Goal: Transaction & Acquisition: Subscribe to service/newsletter

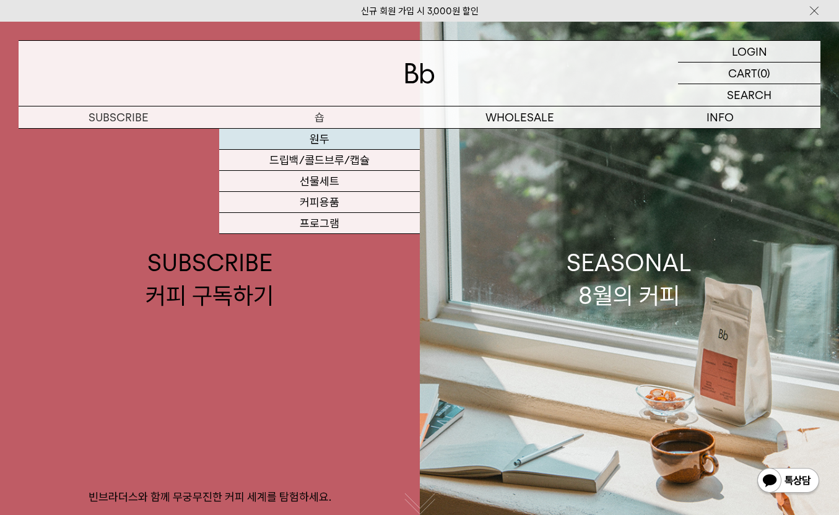
click at [315, 141] on link "원두" at bounding box center [319, 139] width 201 height 21
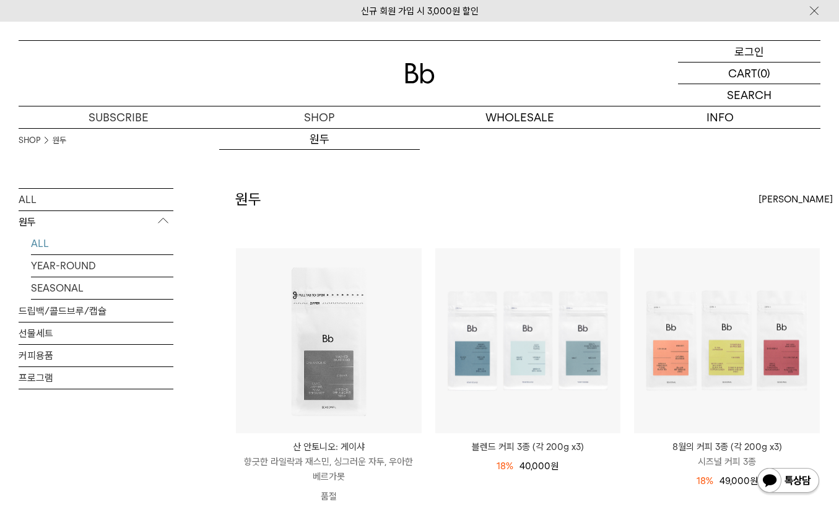
click at [751, 52] on p "로그인" at bounding box center [750, 51] width 30 height 21
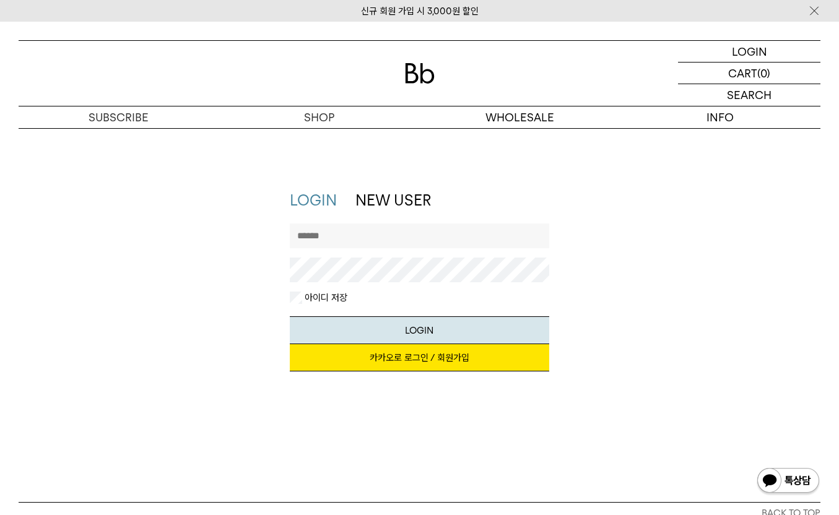
click at [328, 237] on input "text" at bounding box center [419, 236] width 259 height 25
click at [399, 358] on link "카카오로 로그인 / 회원가입" at bounding box center [419, 357] width 259 height 27
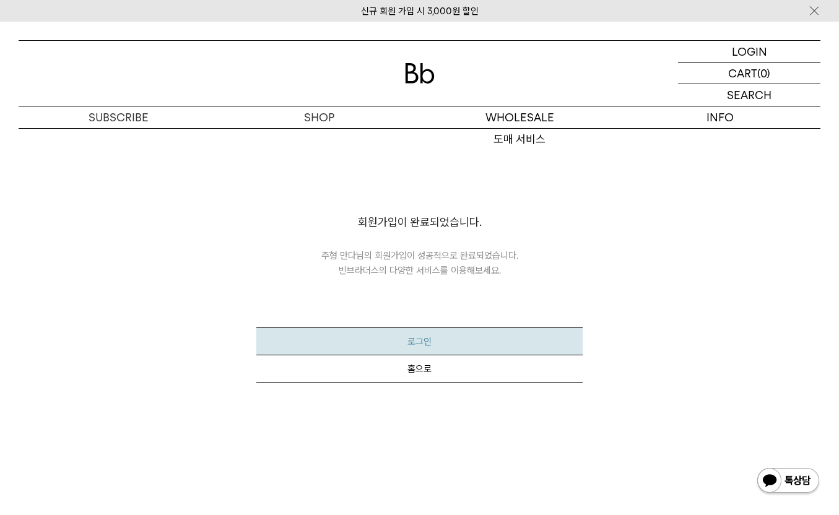
click at [415, 331] on button "로그인" at bounding box center [419, 342] width 327 height 28
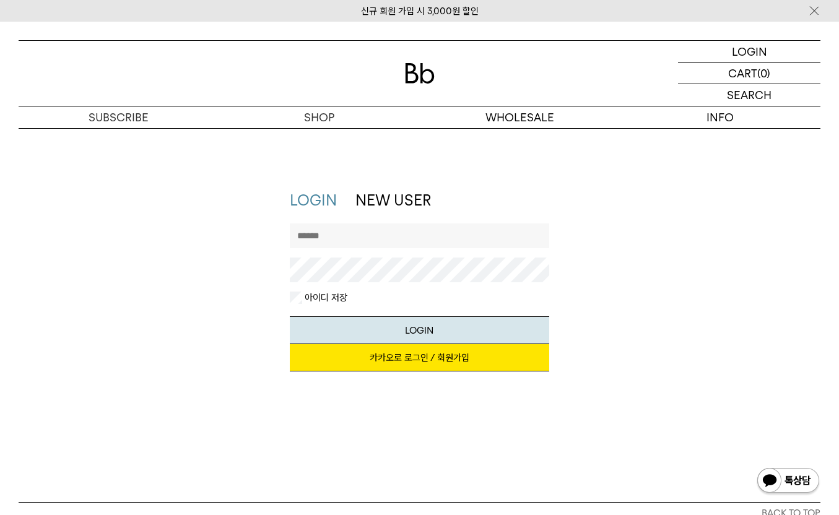
click at [403, 362] on link "카카오로 로그인 / 회원가입" at bounding box center [419, 357] width 259 height 27
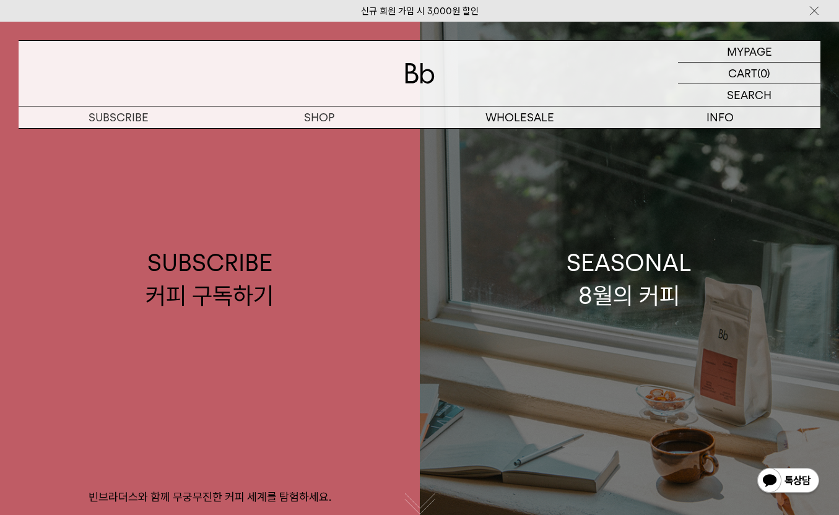
click at [600, 320] on link "SEASONAL 8월의 커피" at bounding box center [630, 279] width 420 height 515
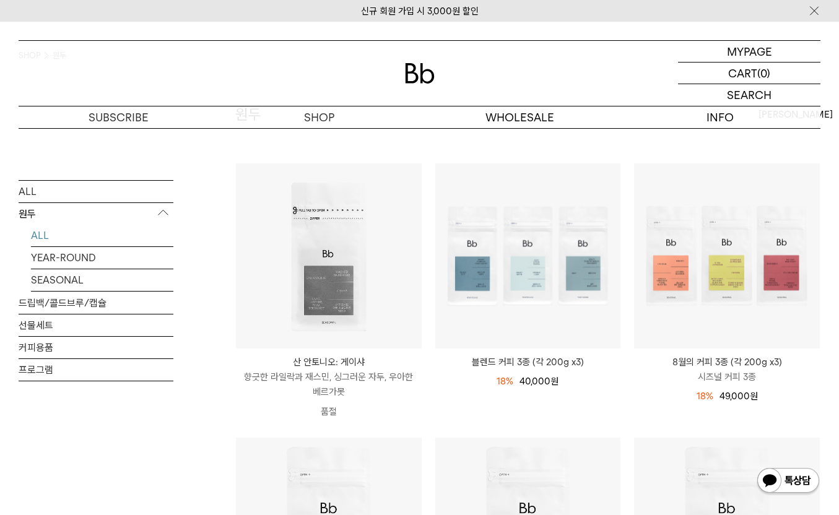
scroll to position [85, 0]
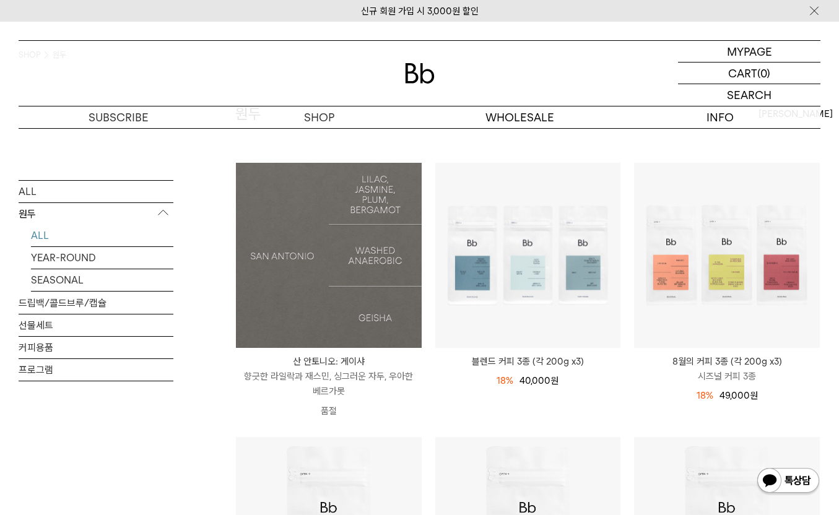
click at [329, 278] on img at bounding box center [329, 256] width 186 height 186
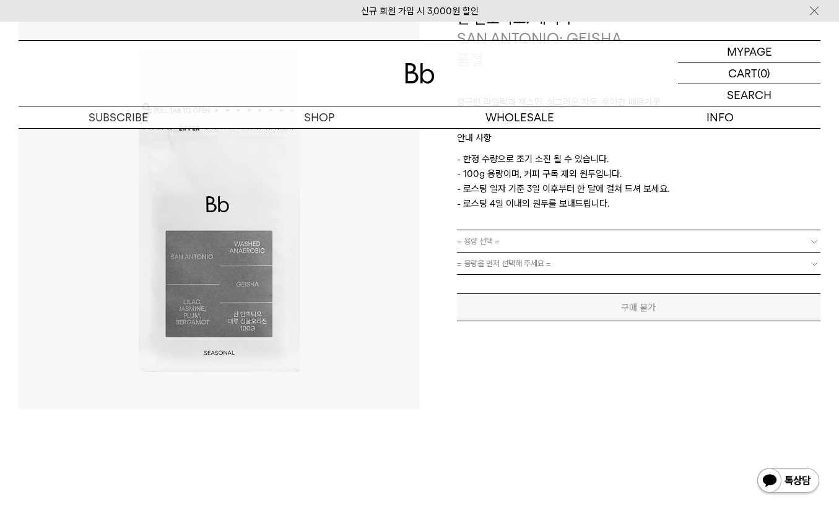
scroll to position [146, 0]
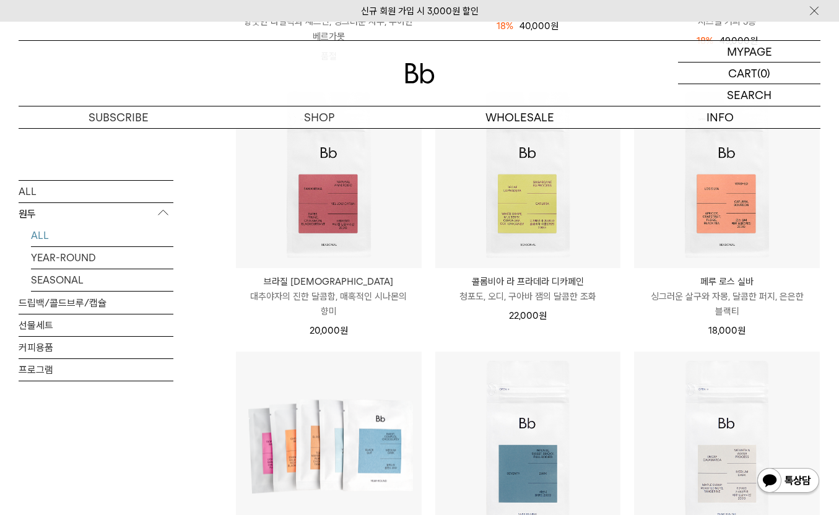
scroll to position [440, 0]
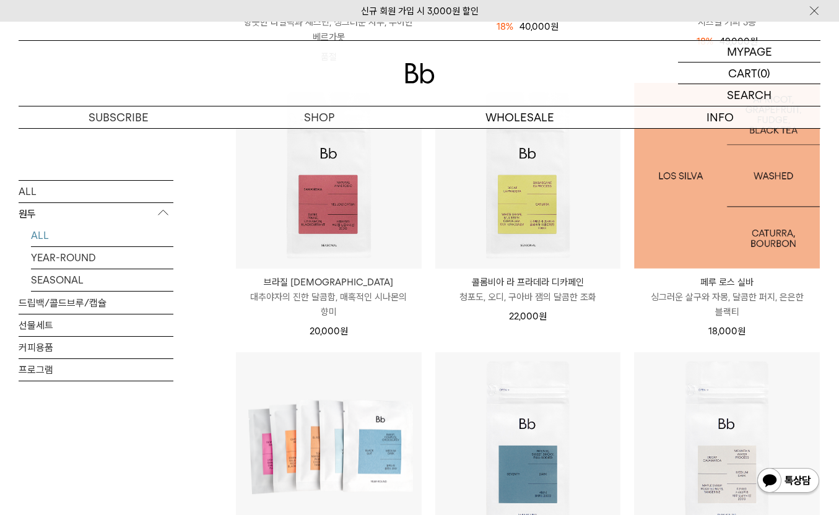
click at [685, 222] on img at bounding box center [727, 176] width 186 height 186
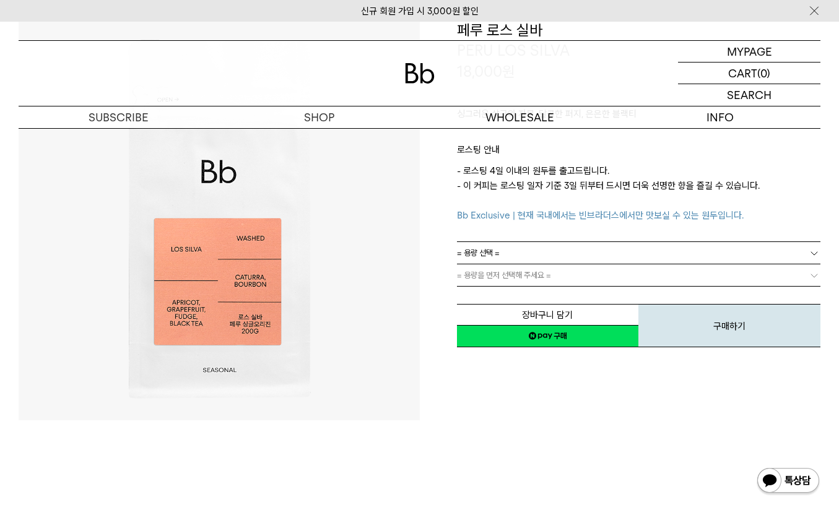
scroll to position [158, 0]
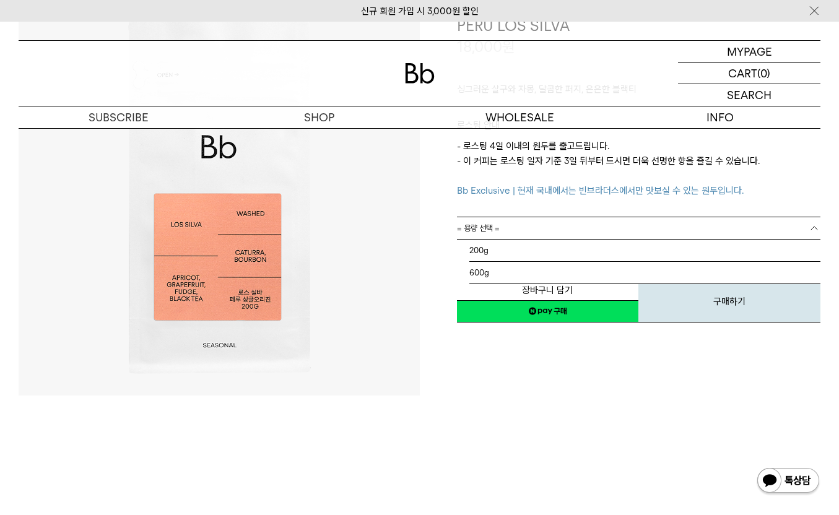
click at [666, 231] on link "= 용량 선택 =" at bounding box center [639, 228] width 364 height 22
click at [589, 272] on li "600g" at bounding box center [645, 273] width 352 height 22
click at [581, 257] on link "= 분쇄도 선택 =" at bounding box center [639, 251] width 364 height 22
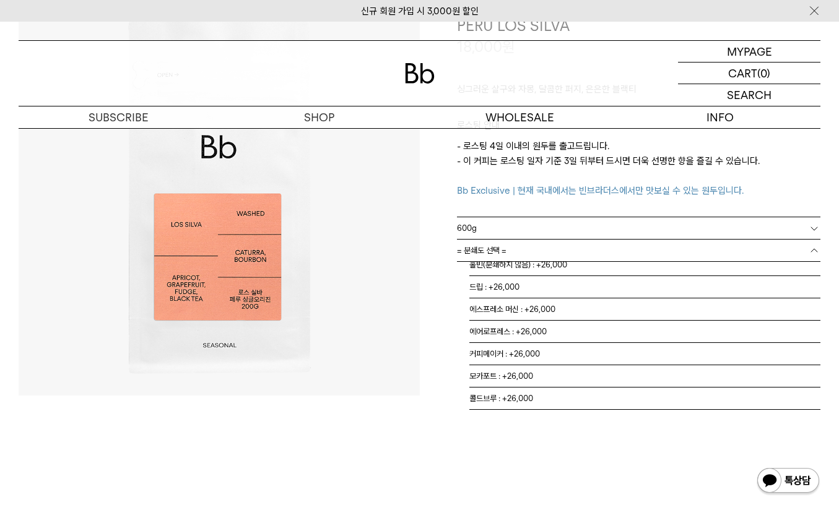
scroll to position [0, 0]
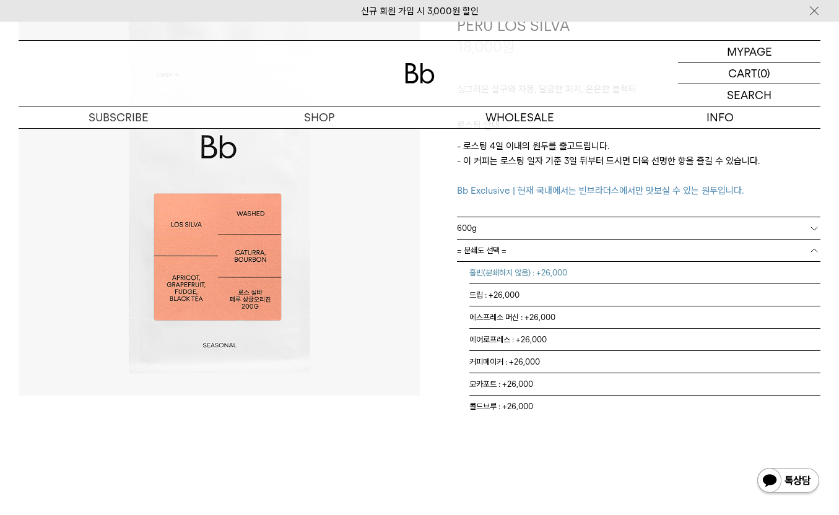
click at [552, 275] on li "홀빈(분쇄하지 않음) : +26,000" at bounding box center [645, 273] width 352 height 22
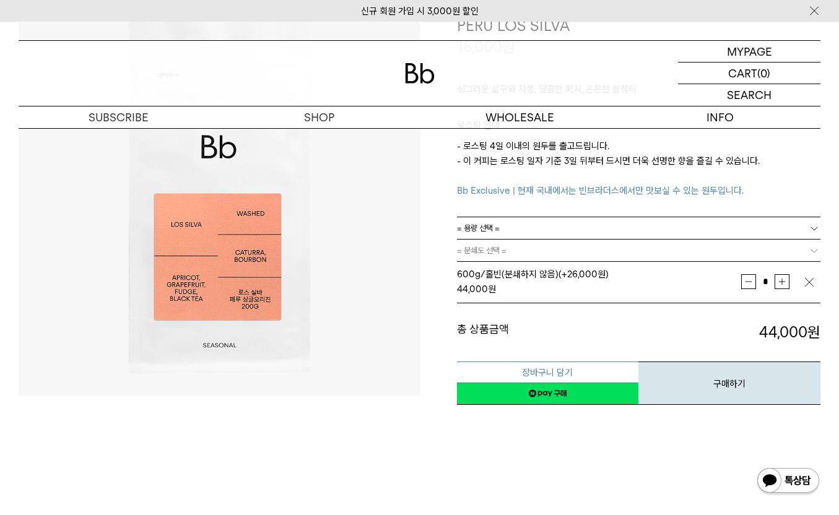
click at [567, 371] on button "장바구니 담기" at bounding box center [548, 373] width 182 height 22
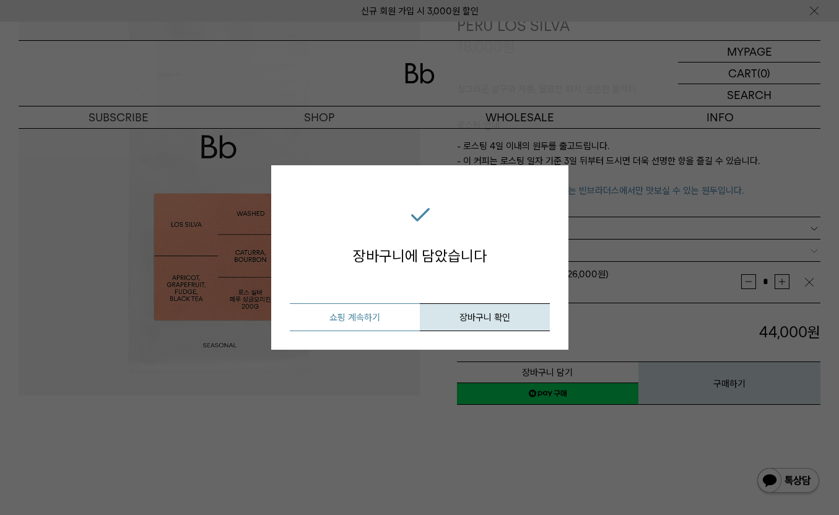
click at [368, 313] on button "쇼핑 계속하기" at bounding box center [355, 317] width 130 height 28
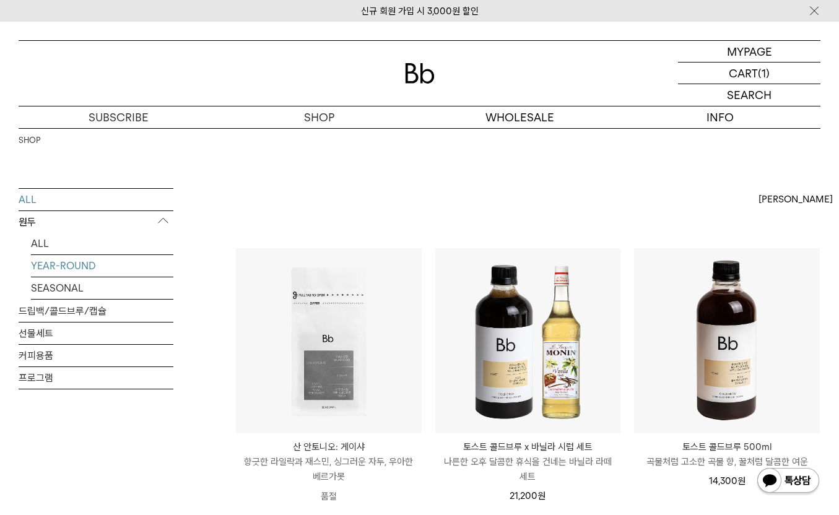
click at [50, 271] on link "YEAR-ROUND" at bounding box center [102, 266] width 142 height 22
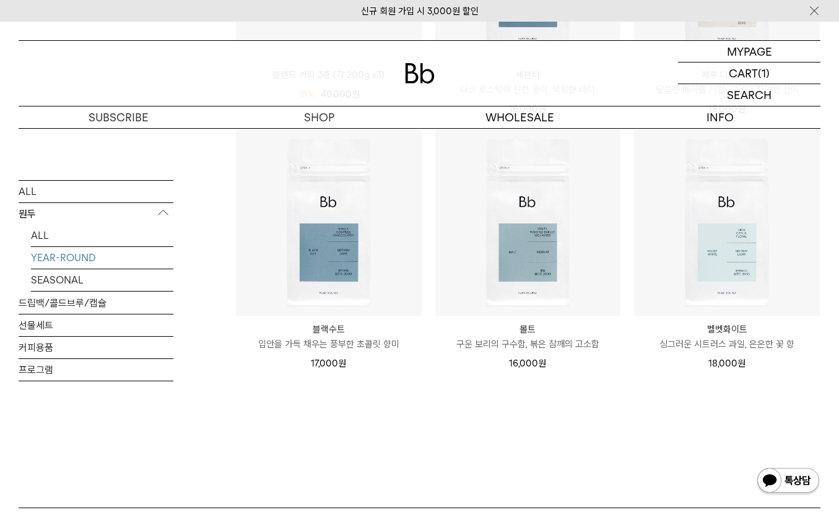
scroll to position [401, 0]
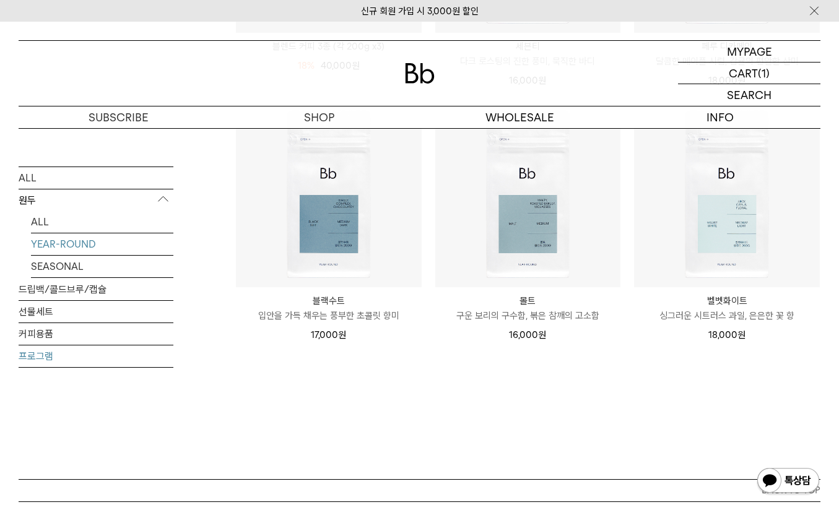
click at [47, 358] on link "프로그램" at bounding box center [96, 357] width 155 height 22
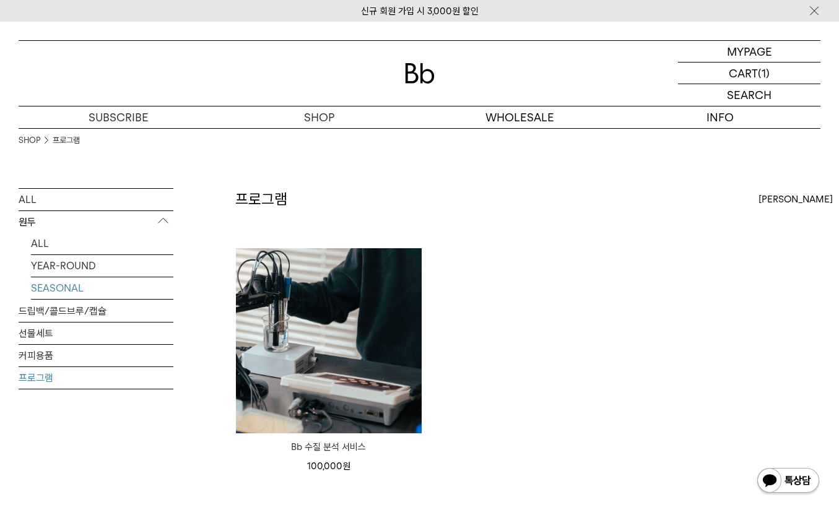
click at [53, 294] on link "SEASONAL" at bounding box center [102, 288] width 142 height 22
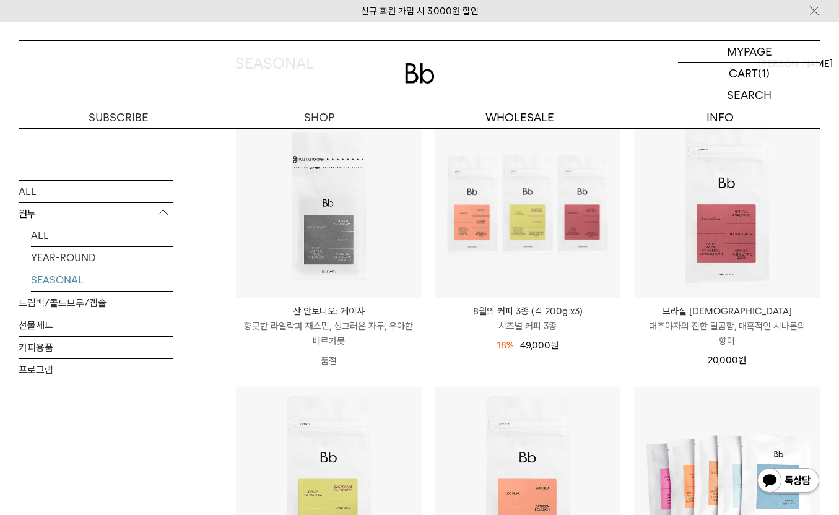
scroll to position [68, 0]
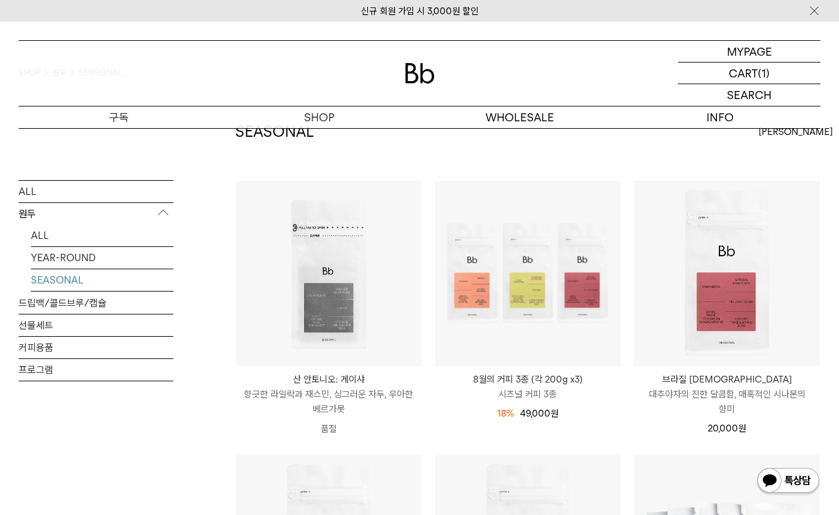
click at [125, 118] on p "구독" at bounding box center [119, 118] width 201 height 22
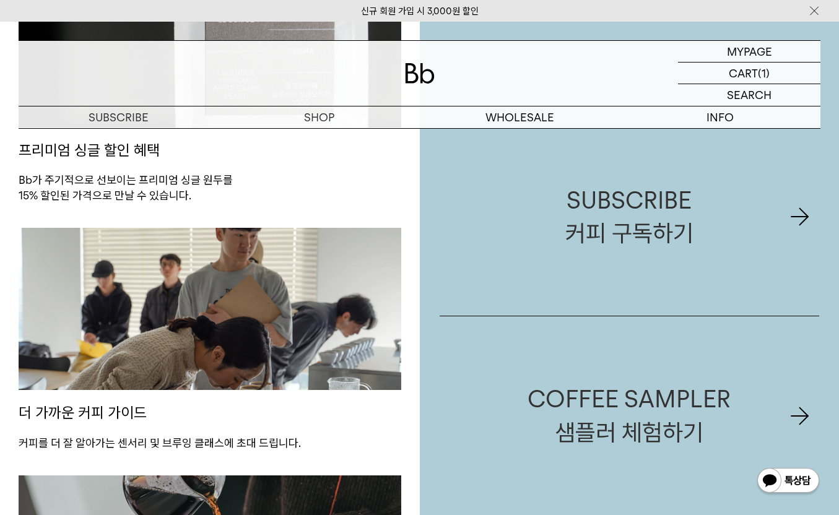
scroll to position [993, 0]
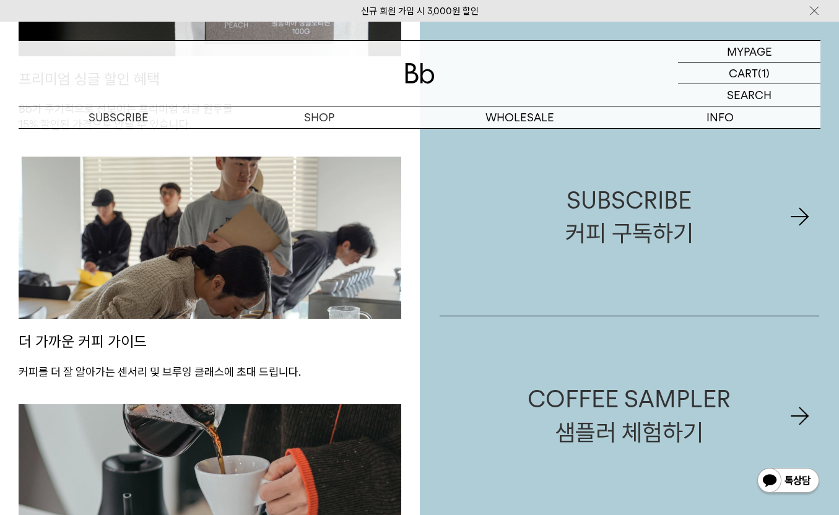
click at [224, 273] on img at bounding box center [210, 238] width 383 height 162
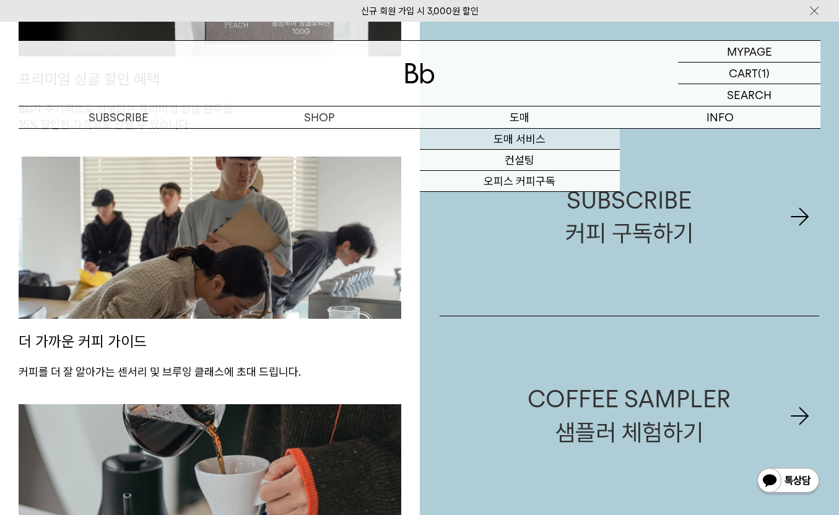
click at [521, 138] on link "도매 서비스" at bounding box center [520, 139] width 201 height 21
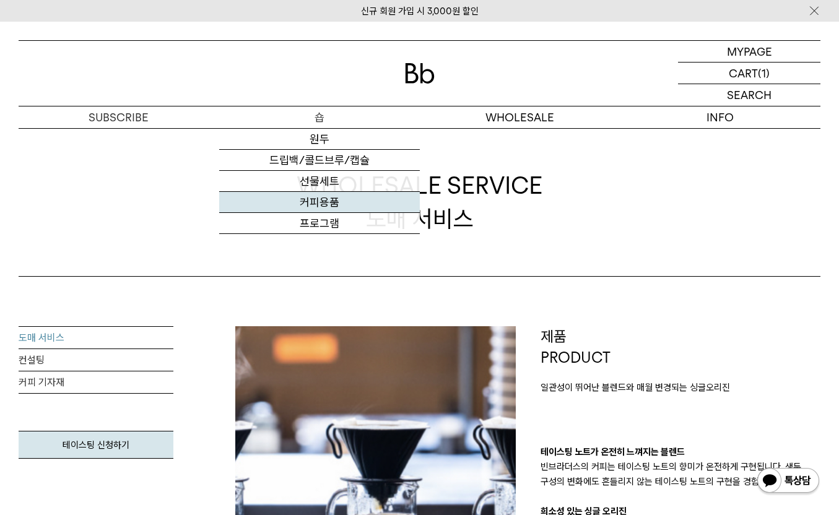
click at [334, 206] on link "커피용품" at bounding box center [319, 202] width 201 height 21
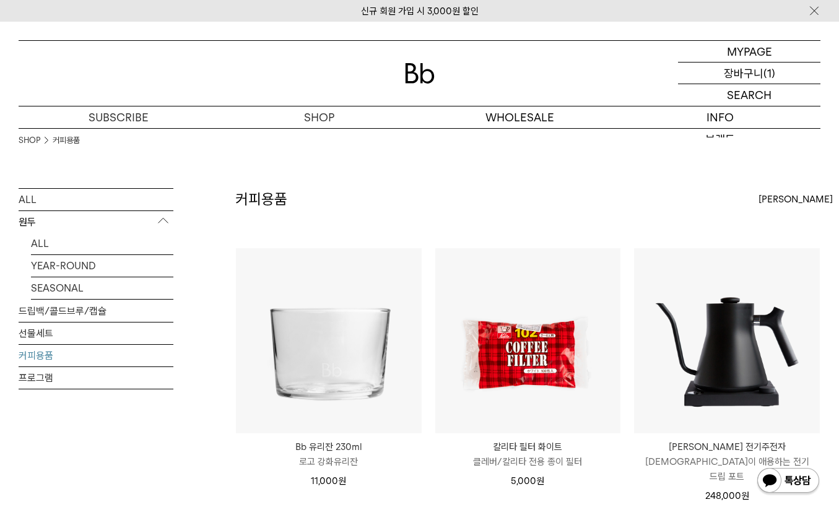
click at [751, 69] on p "장바구니" at bounding box center [744, 73] width 40 height 21
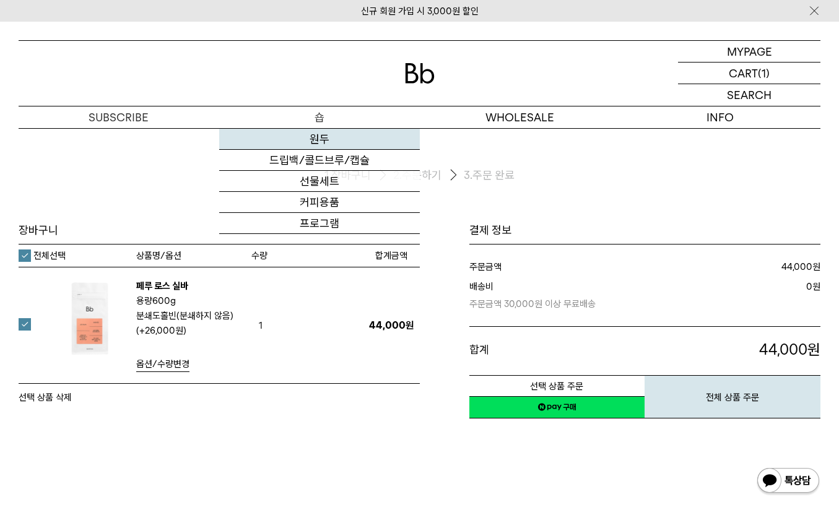
click at [318, 136] on link "원두" at bounding box center [319, 139] width 201 height 21
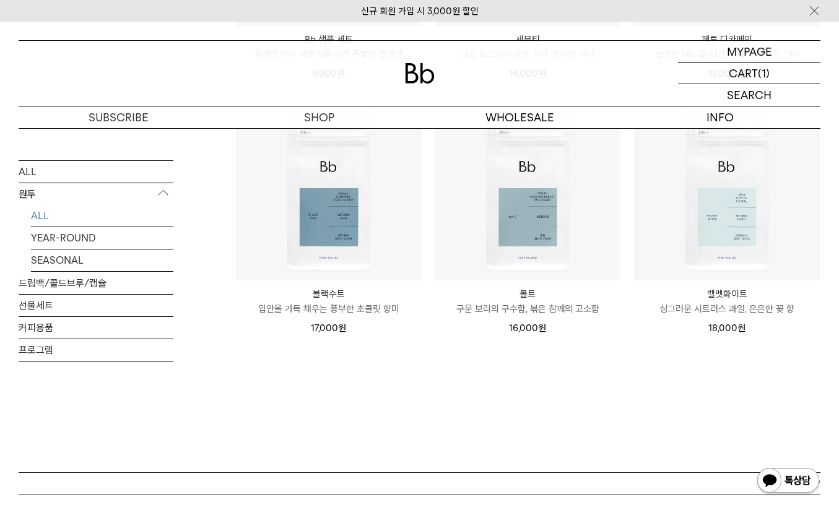
scroll to position [952, 0]
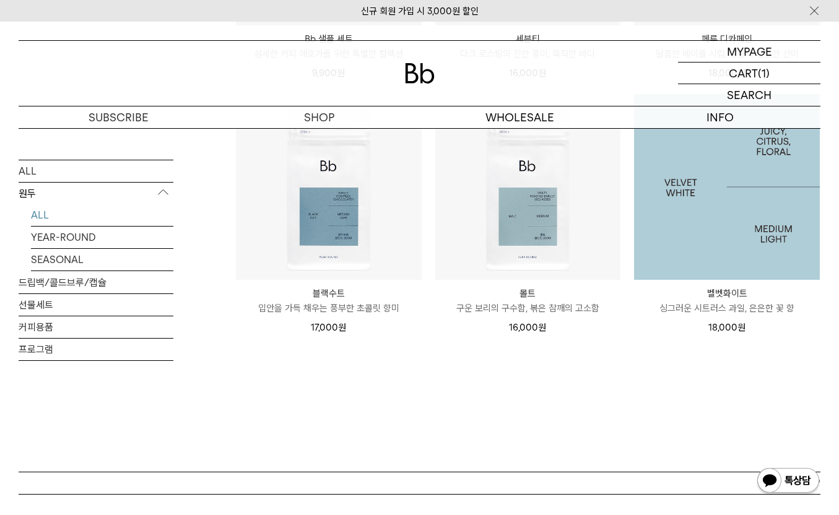
click at [713, 221] on img at bounding box center [727, 187] width 186 height 186
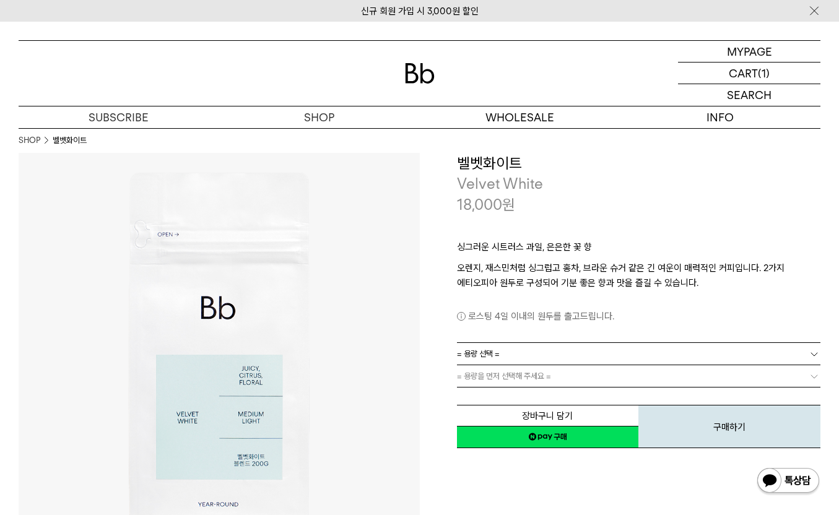
click at [687, 354] on link "= 용량 선택 =" at bounding box center [639, 354] width 364 height 22
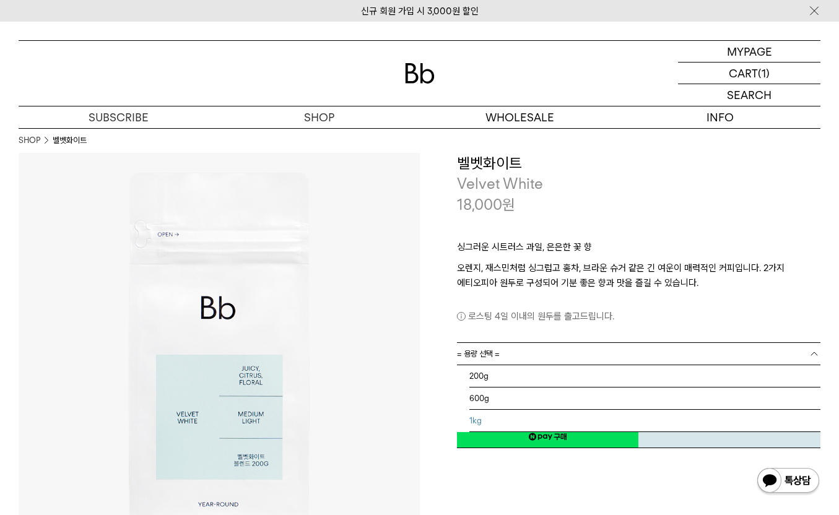
click at [597, 421] on li "1kg" at bounding box center [645, 421] width 352 height 22
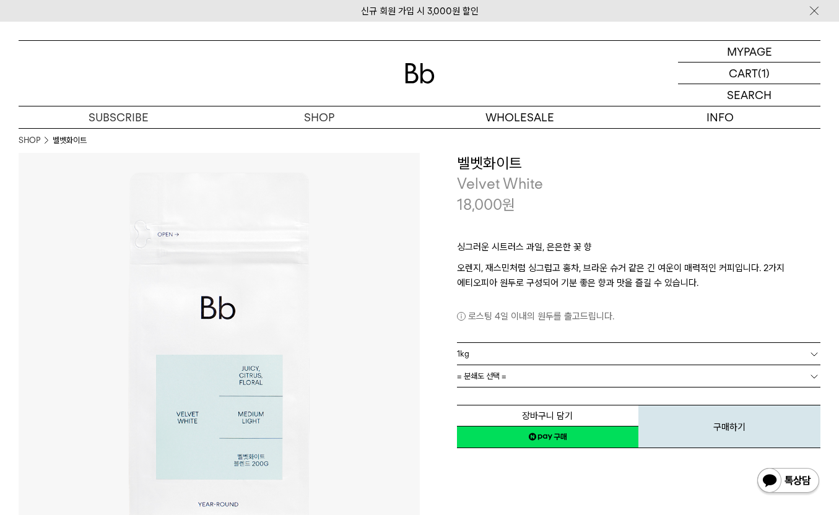
click at [596, 386] on link "= 분쇄도 선택 =" at bounding box center [639, 376] width 364 height 22
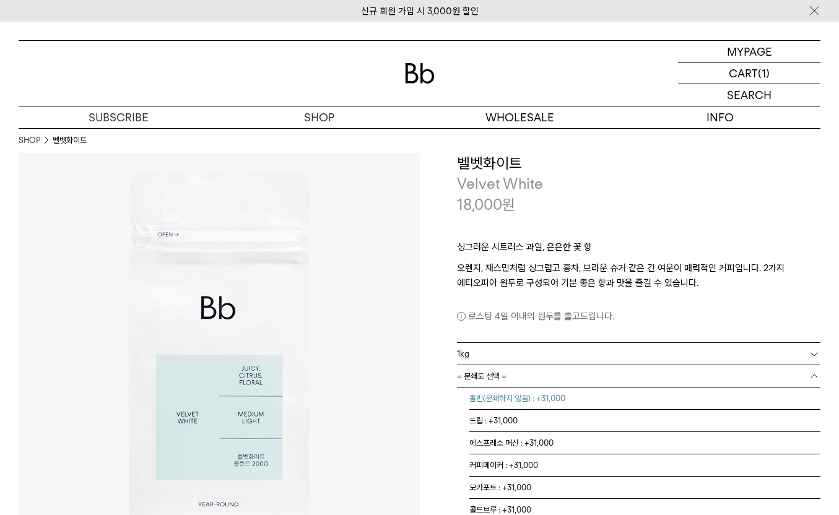
click at [551, 401] on li "홀빈(분쇄하지 않음) : +31,000" at bounding box center [645, 399] width 352 height 22
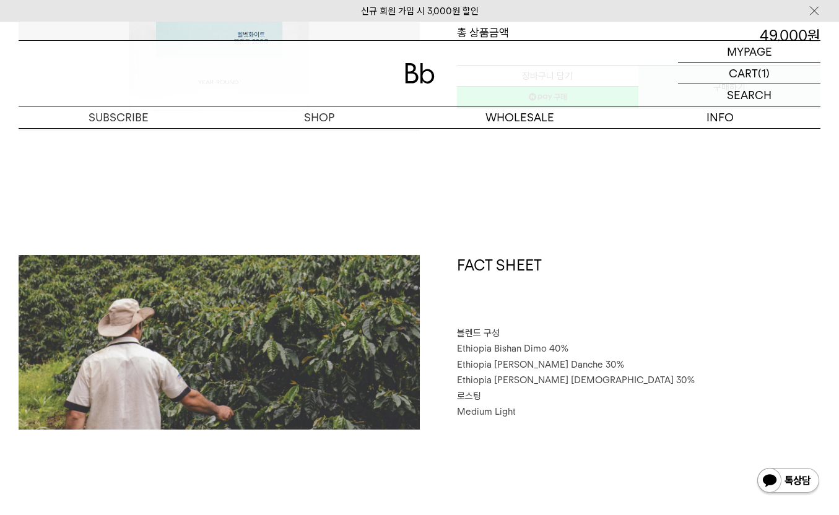
scroll to position [430, 0]
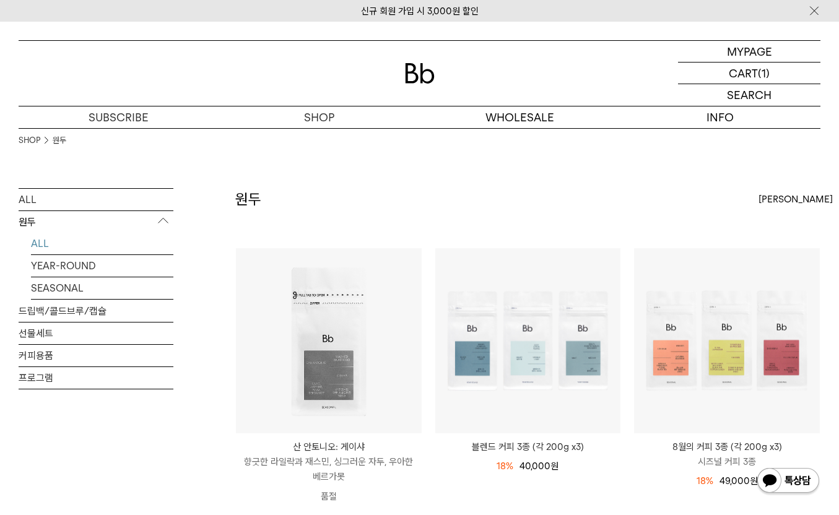
scroll to position [416, 0]
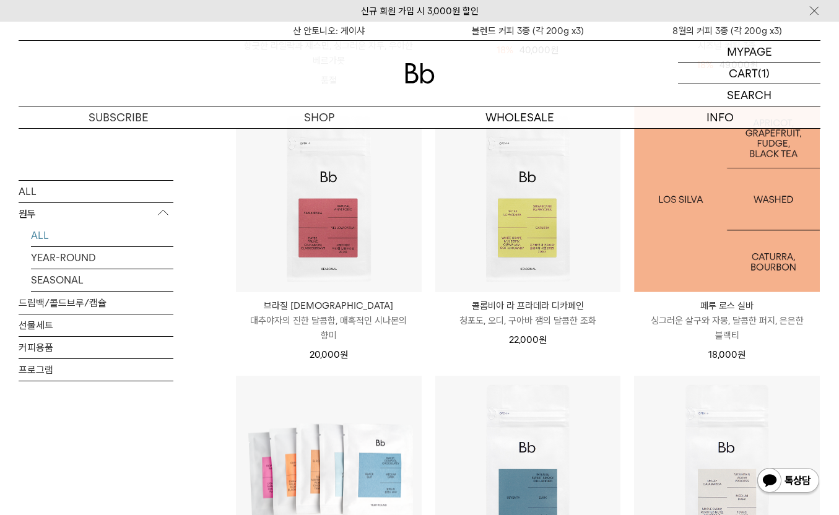
click at [719, 253] on img at bounding box center [727, 200] width 186 height 186
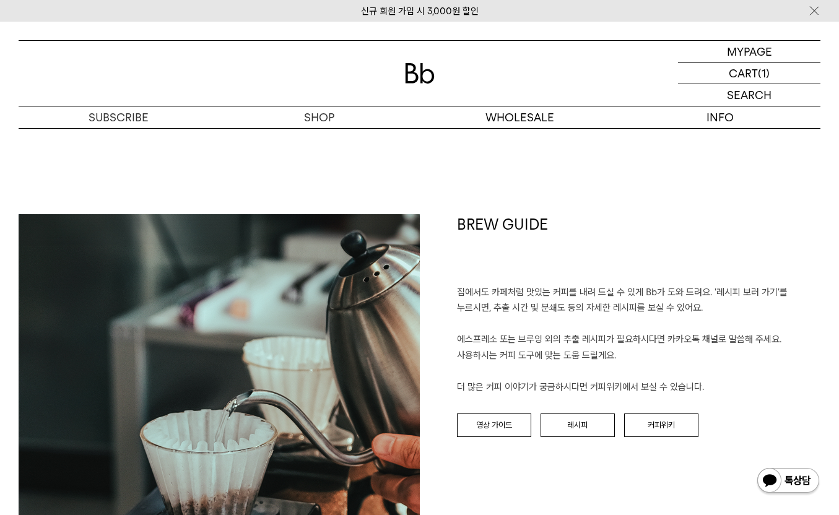
scroll to position [1182, 0]
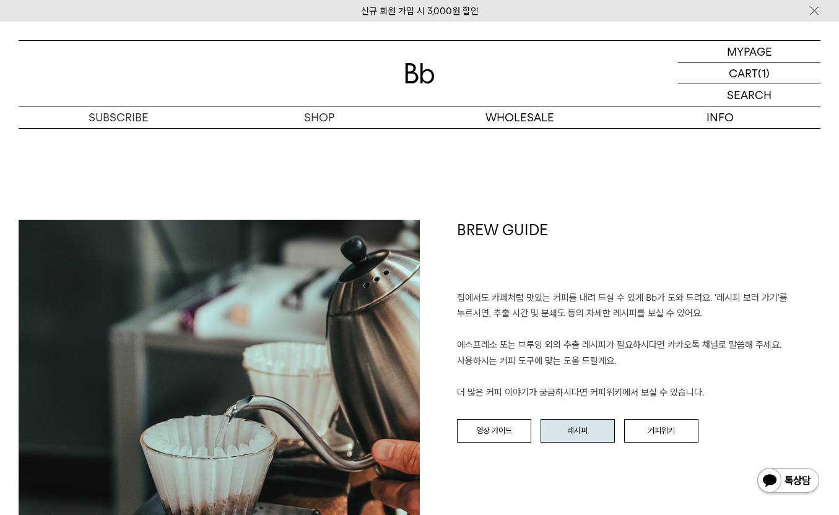
click at [589, 434] on link "레시피" at bounding box center [578, 431] width 74 height 24
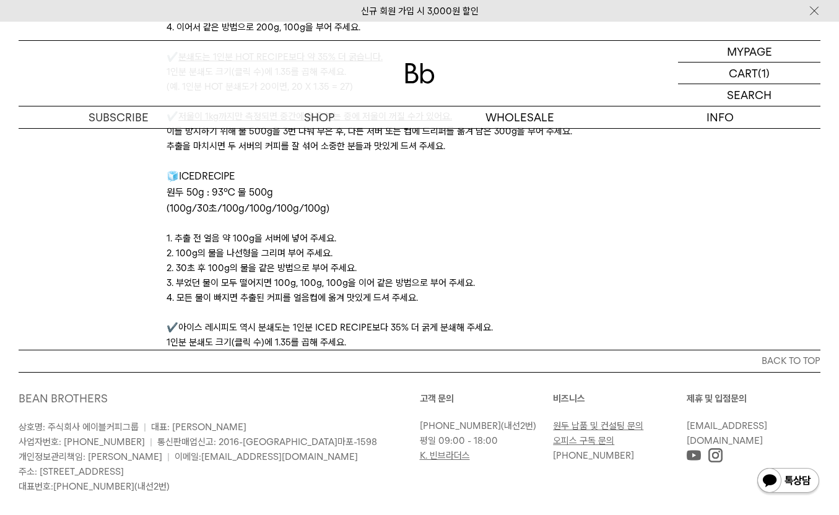
scroll to position [3982, 0]
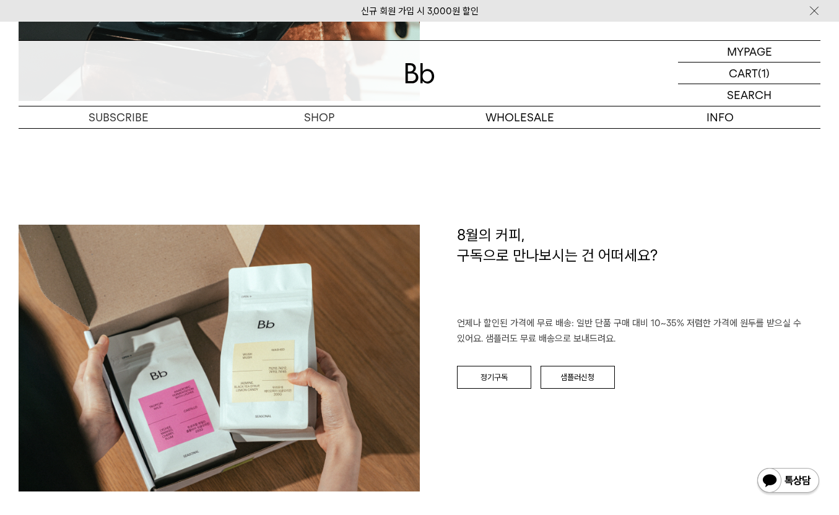
scroll to position [1702, 0]
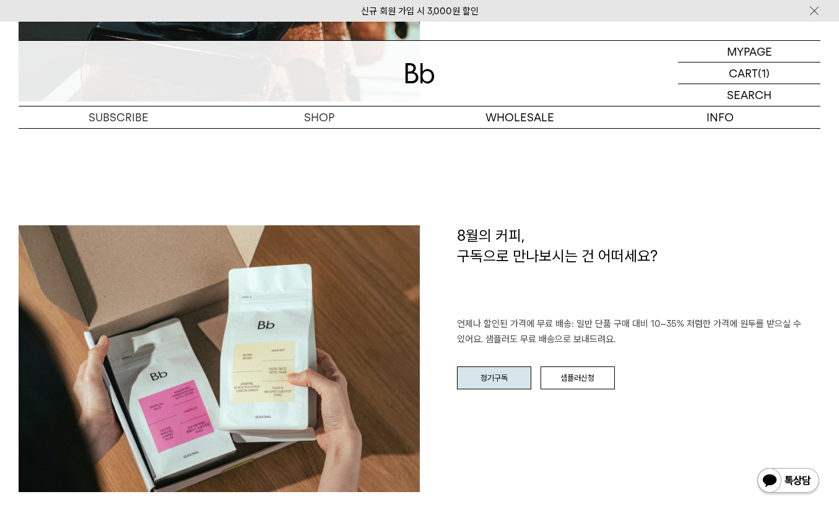
click at [512, 387] on link "정기구독" at bounding box center [494, 379] width 74 height 24
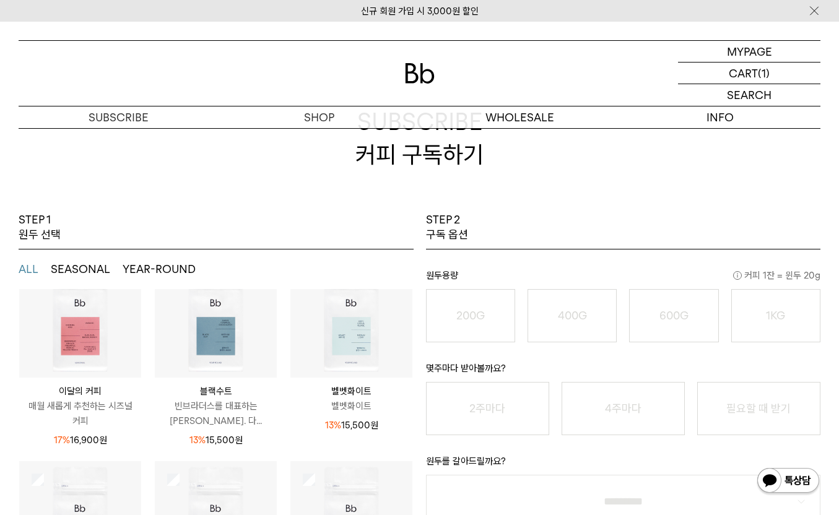
scroll to position [66, 0]
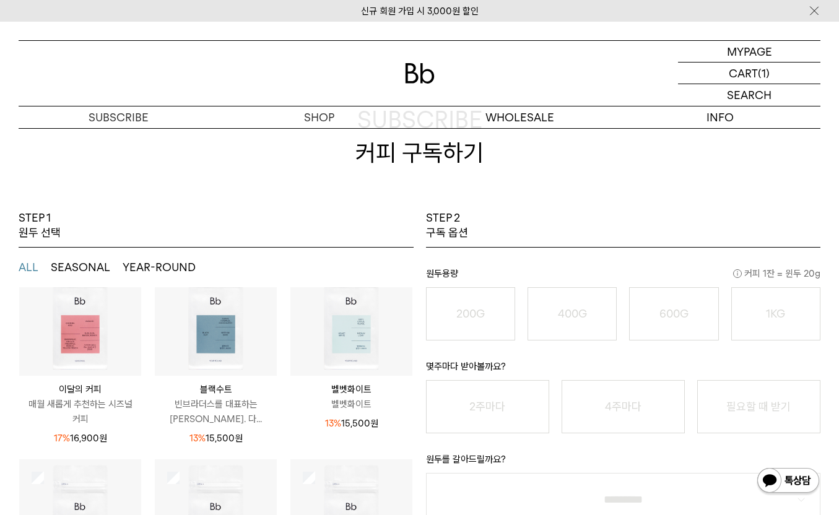
click at [77, 342] on img at bounding box center [80, 315] width 122 height 122
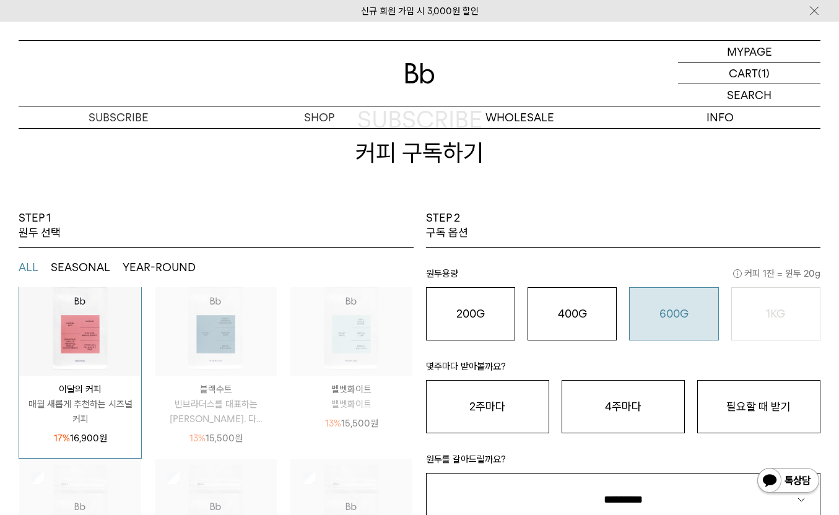
click at [683, 312] on o "600G" at bounding box center [674, 313] width 29 height 13
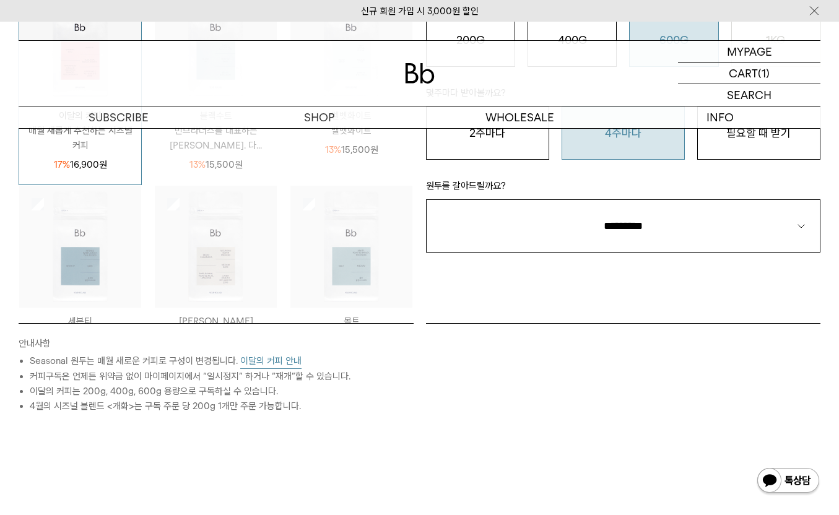
scroll to position [341, 0]
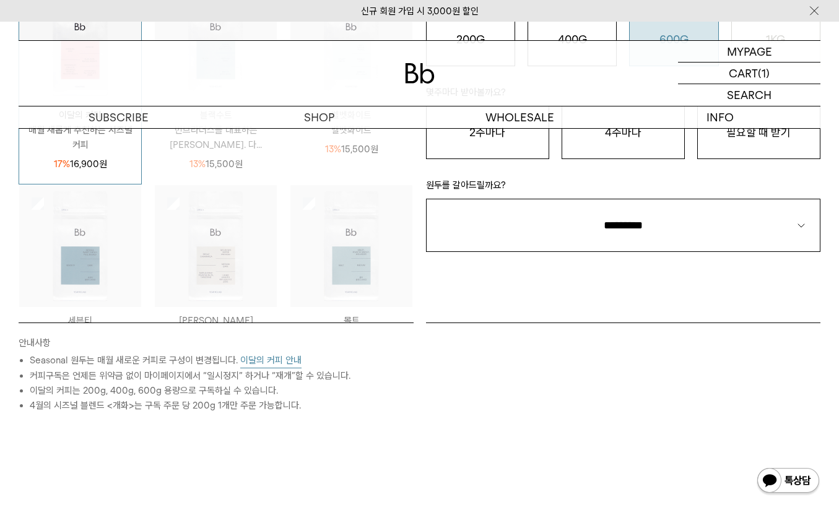
click at [655, 255] on div "STEP 2 구독 옵션 원두용량 커피 1잔 = 윈두 20g 200G 16,900 원 400G 31,000 원 600G 43,000 원 1KG …" at bounding box center [624, 129] width 408 height 386
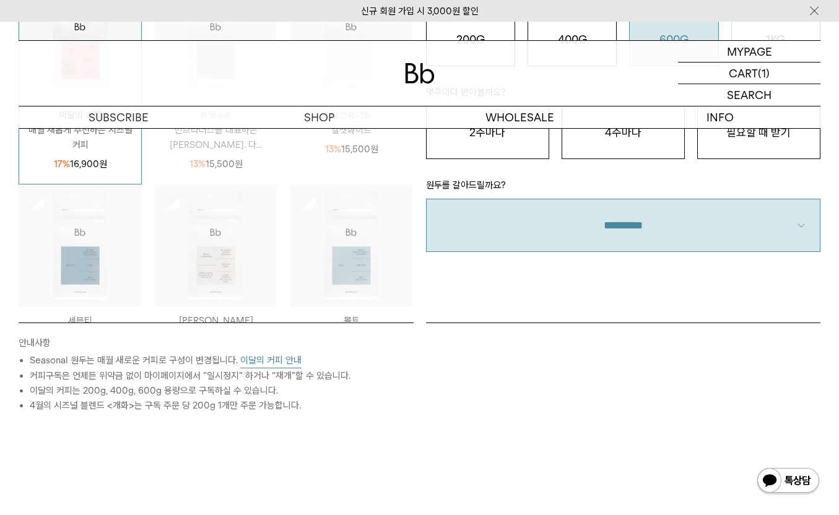
click at [647, 240] on select "**********" at bounding box center [623, 225] width 395 height 53
select select "**"
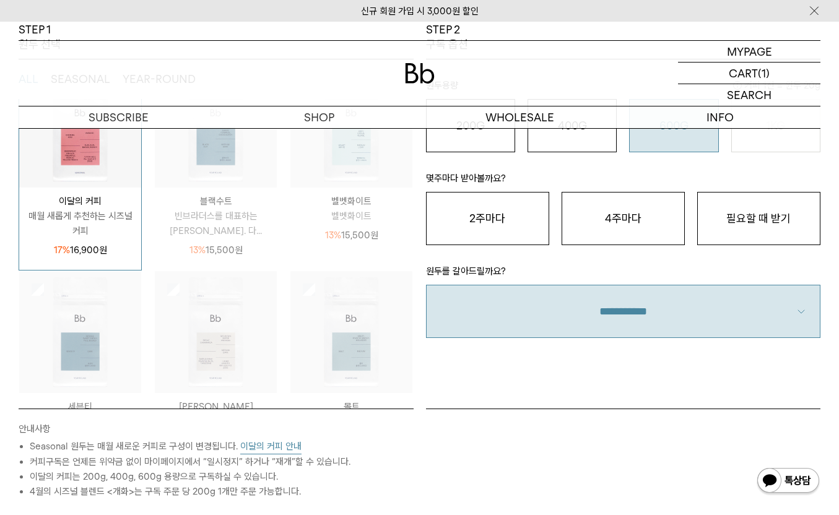
scroll to position [214, 0]
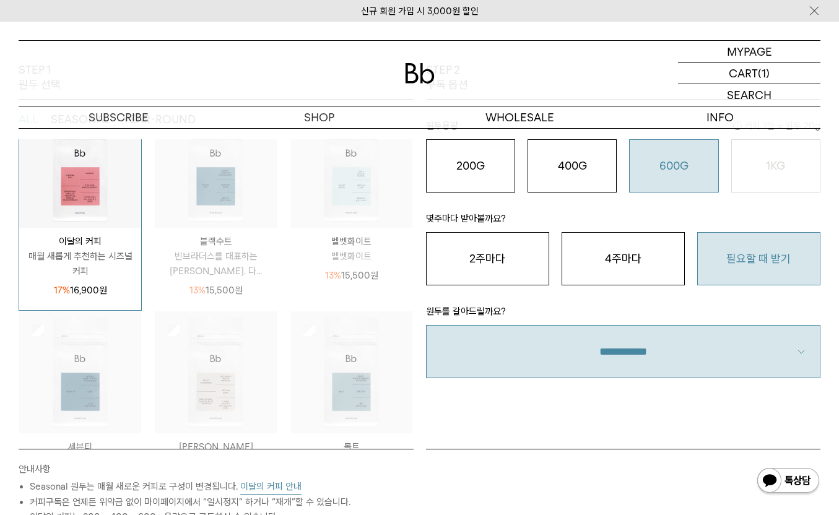
click at [759, 239] on button "필요할 때 받기" at bounding box center [758, 258] width 123 height 53
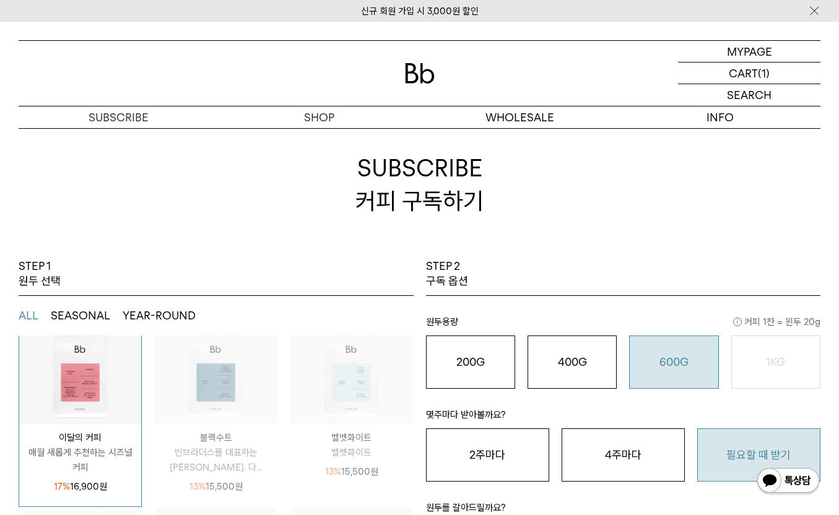
scroll to position [0, 0]
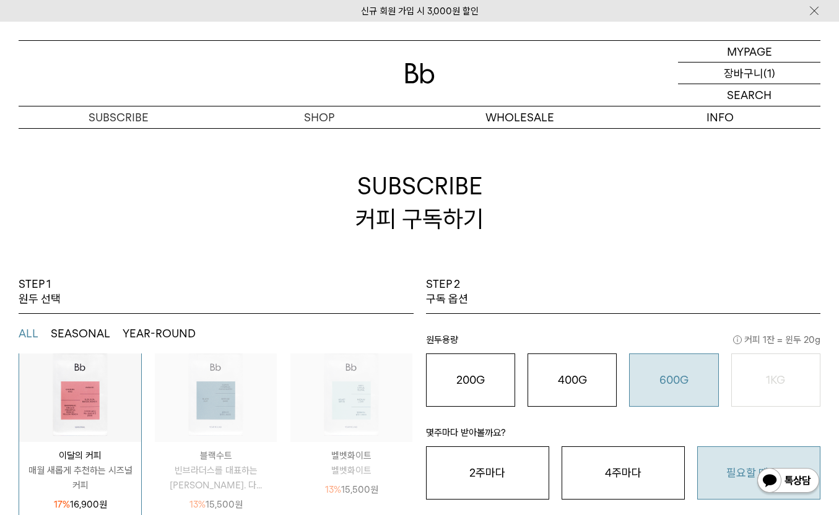
click at [739, 79] on p "장바구니" at bounding box center [744, 73] width 40 height 21
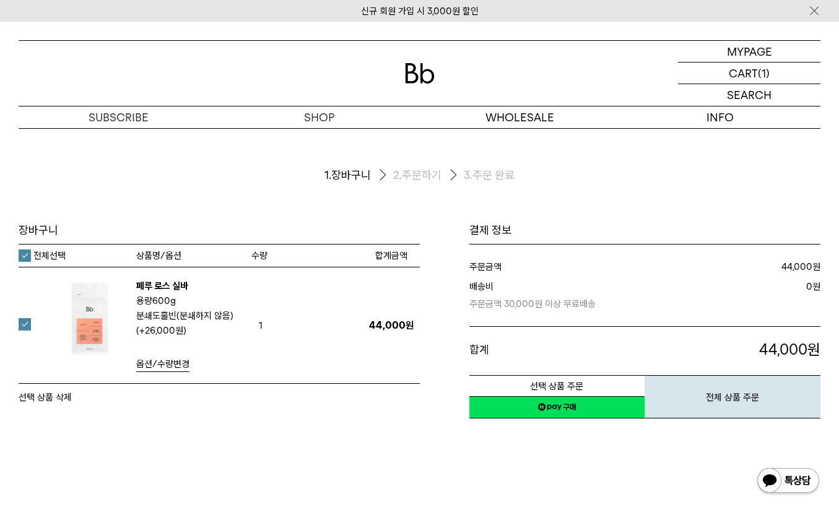
click at [581, 412] on link "네이버페이 구매하기" at bounding box center [557, 407] width 176 height 22
